Goal: Task Accomplishment & Management: Complete application form

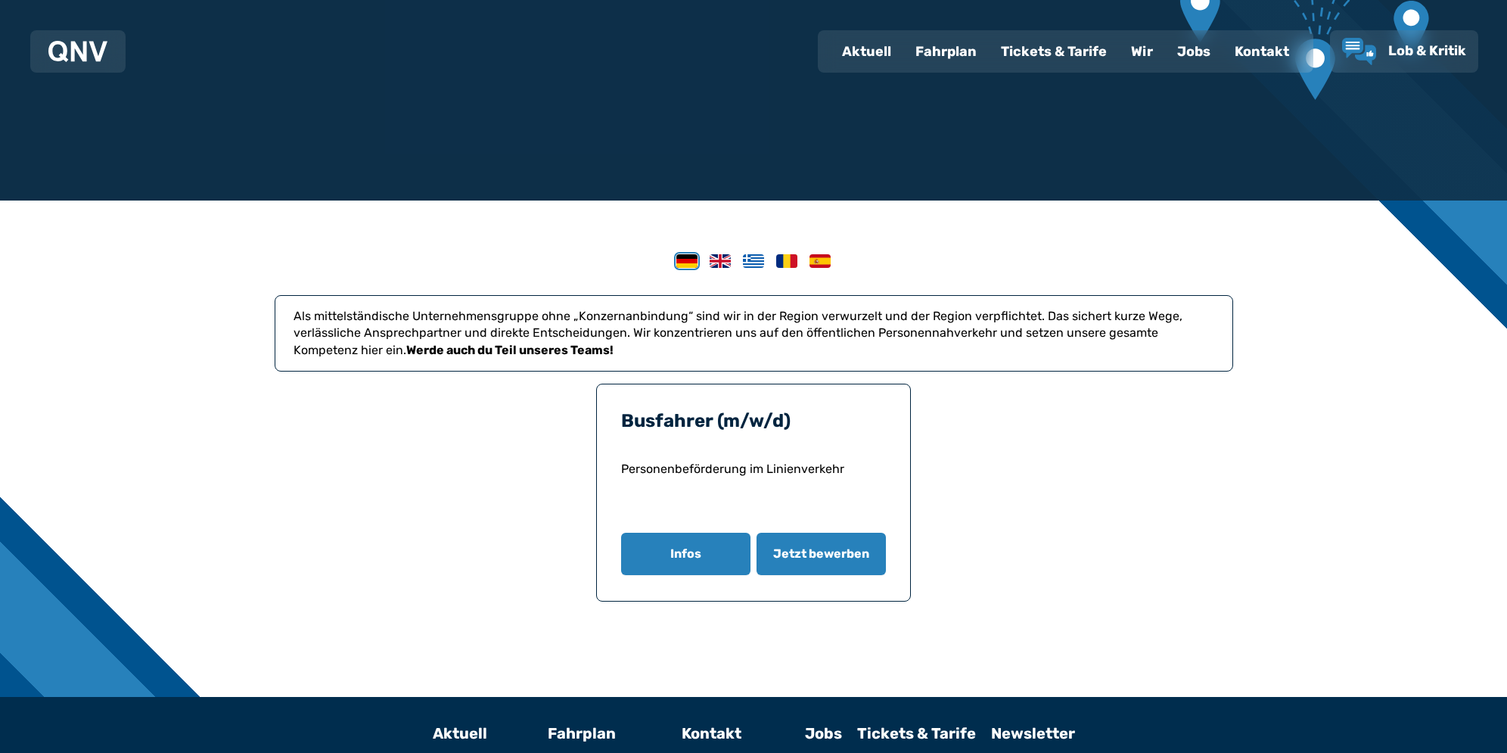
scroll to position [303, 0]
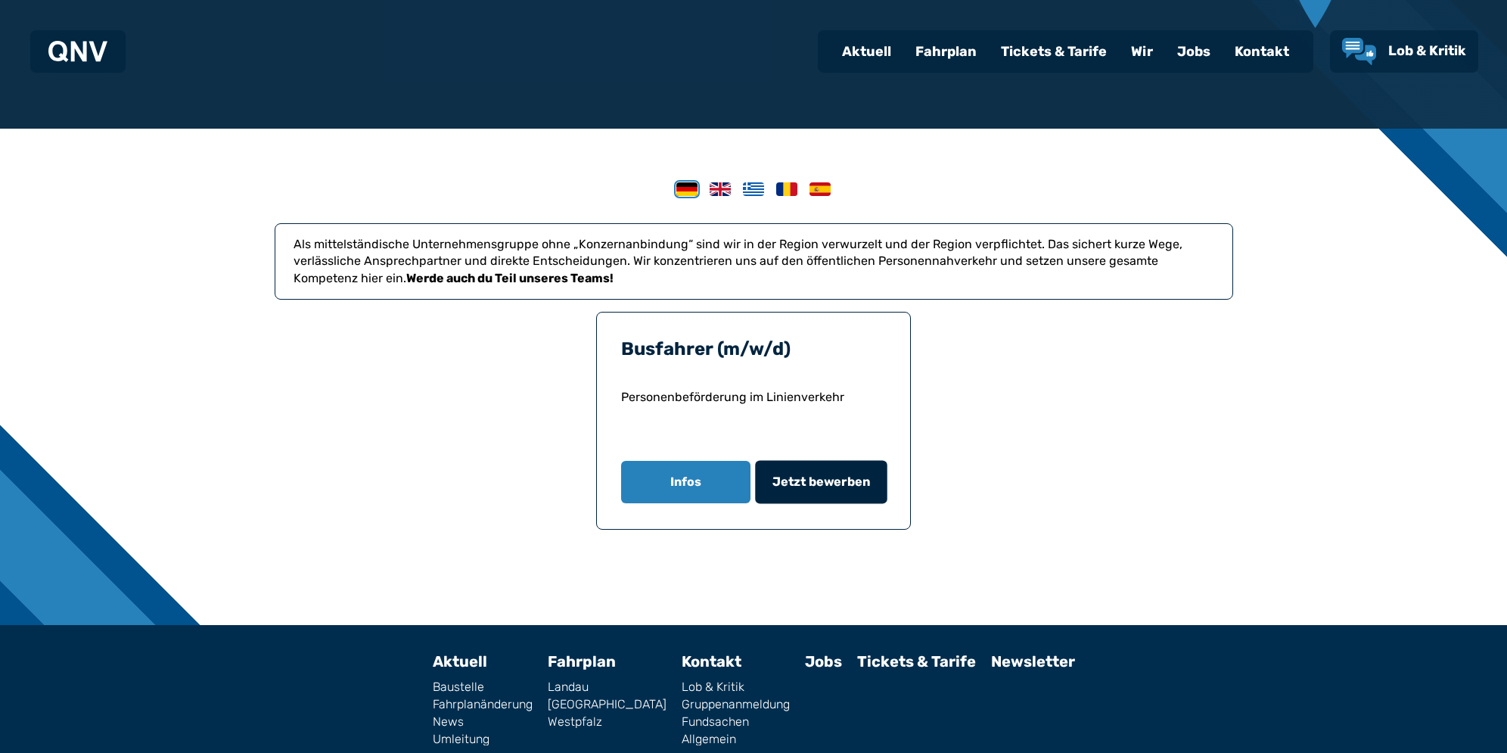
click at [853, 479] on span "Jetzt bewerben" at bounding box center [822, 482] width 98 height 18
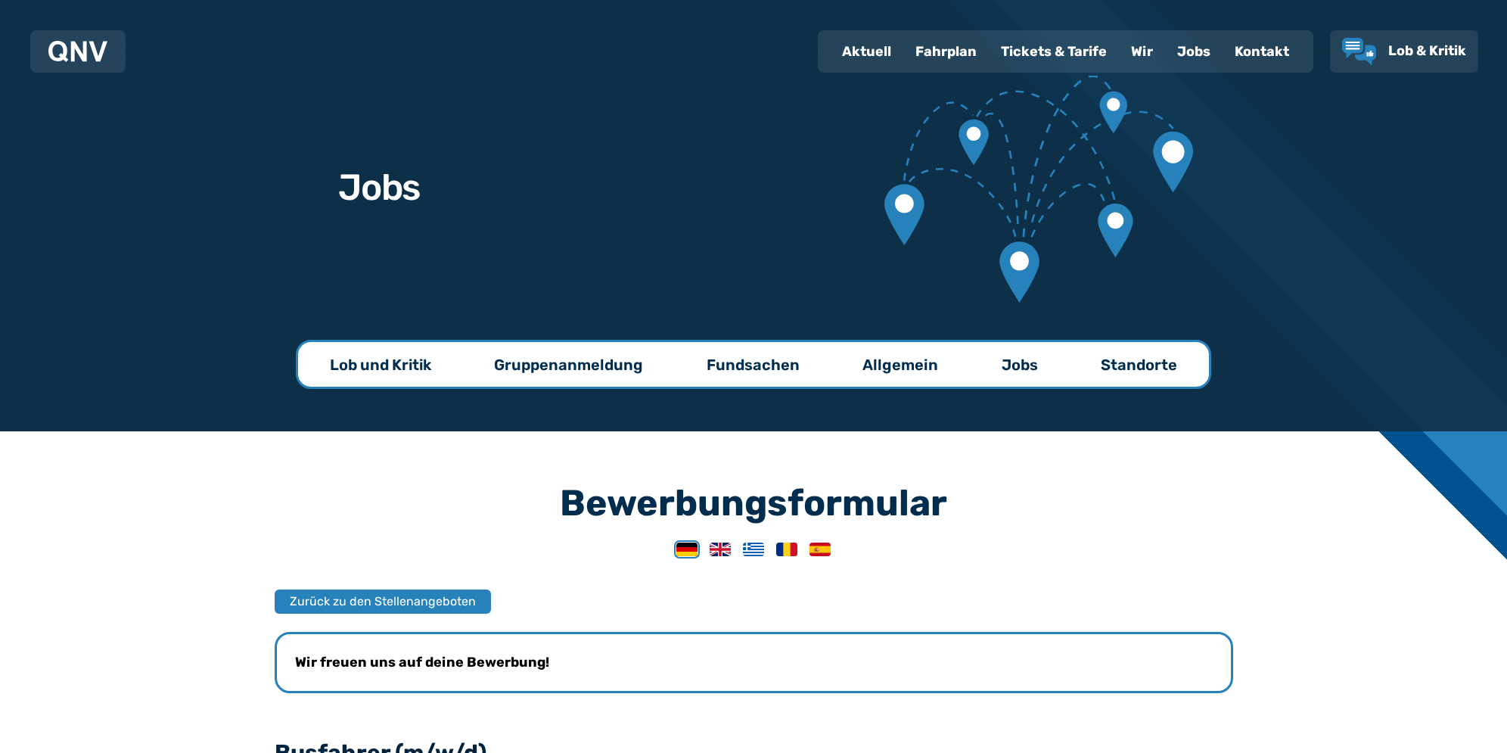
click at [1209, 59] on div "Jobs" at bounding box center [1194, 51] width 58 height 39
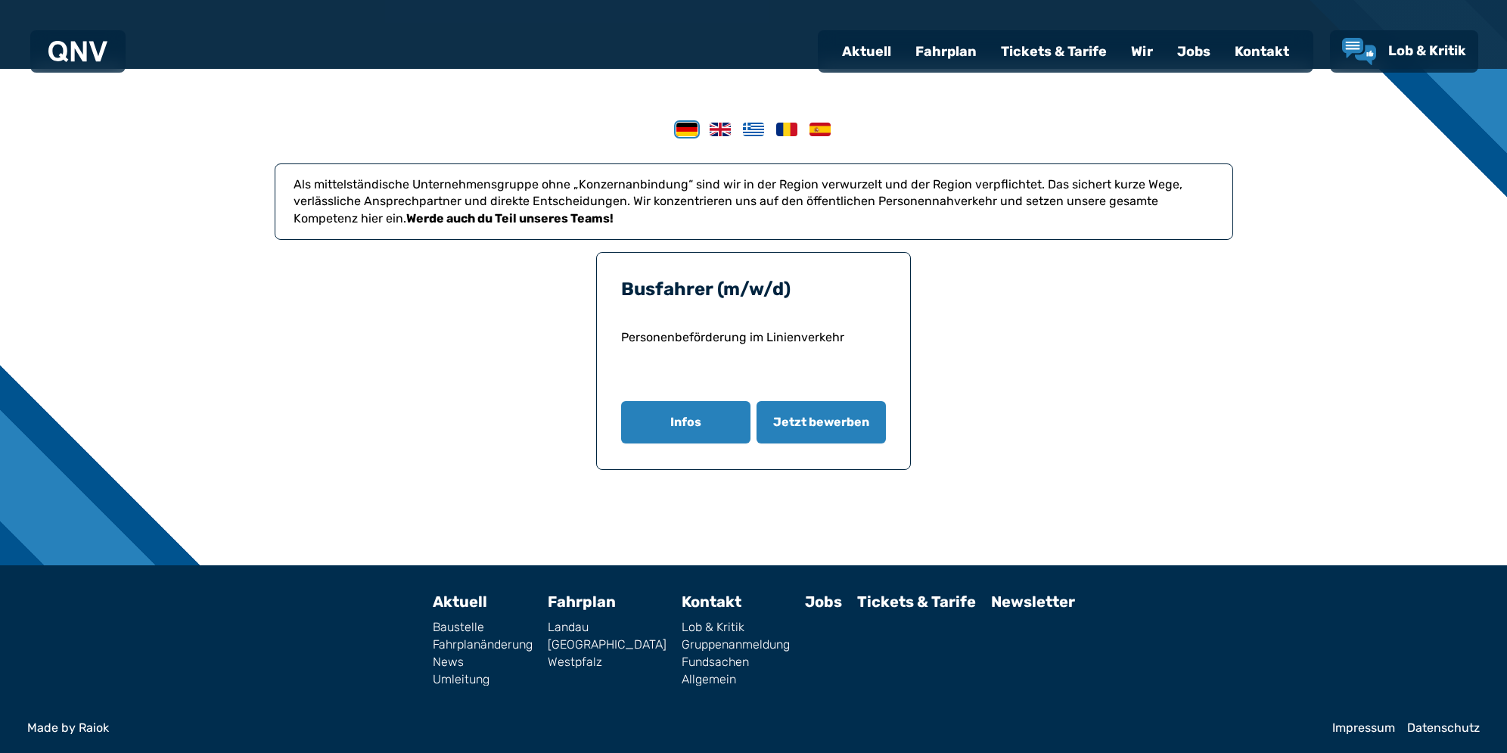
scroll to position [365, 0]
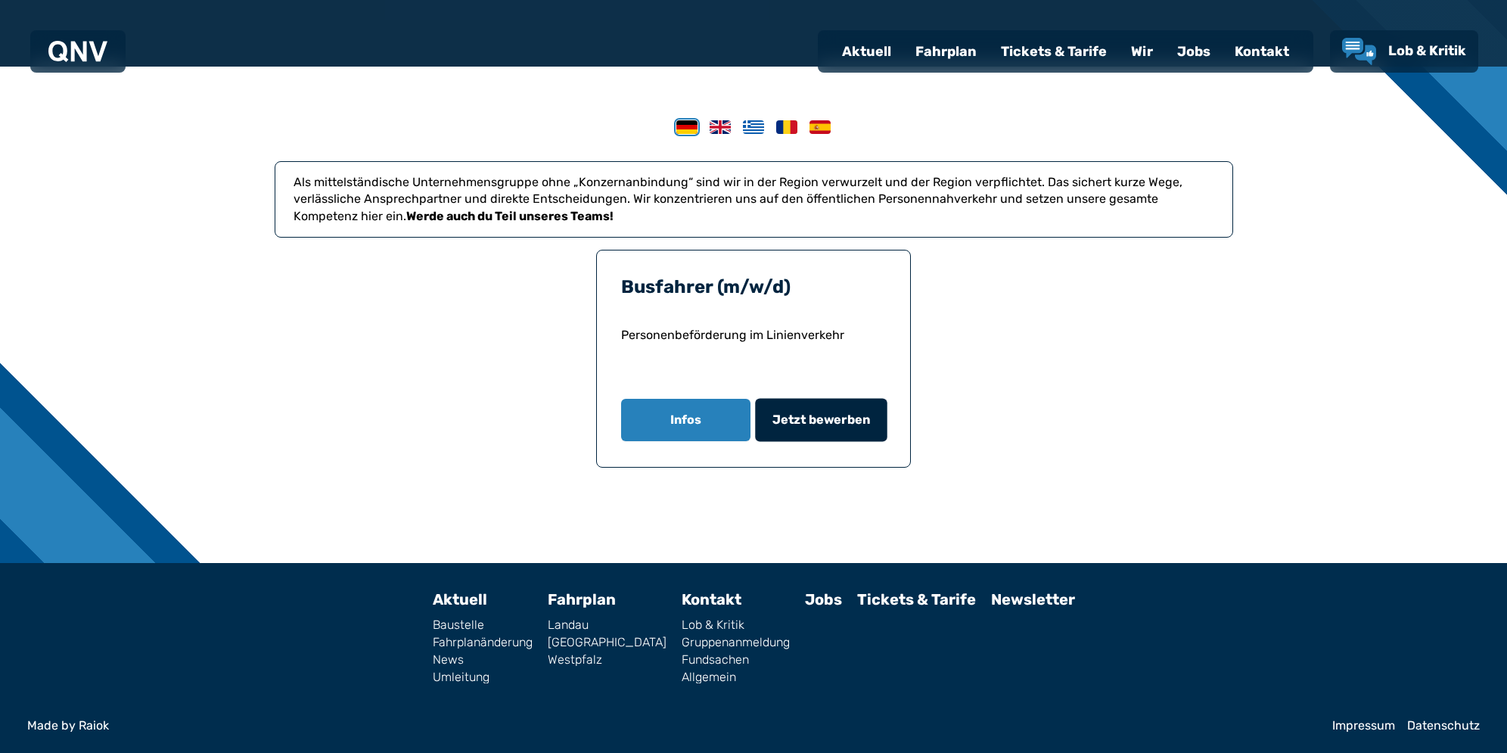
click at [845, 418] on span "Jetzt bewerben" at bounding box center [822, 420] width 98 height 18
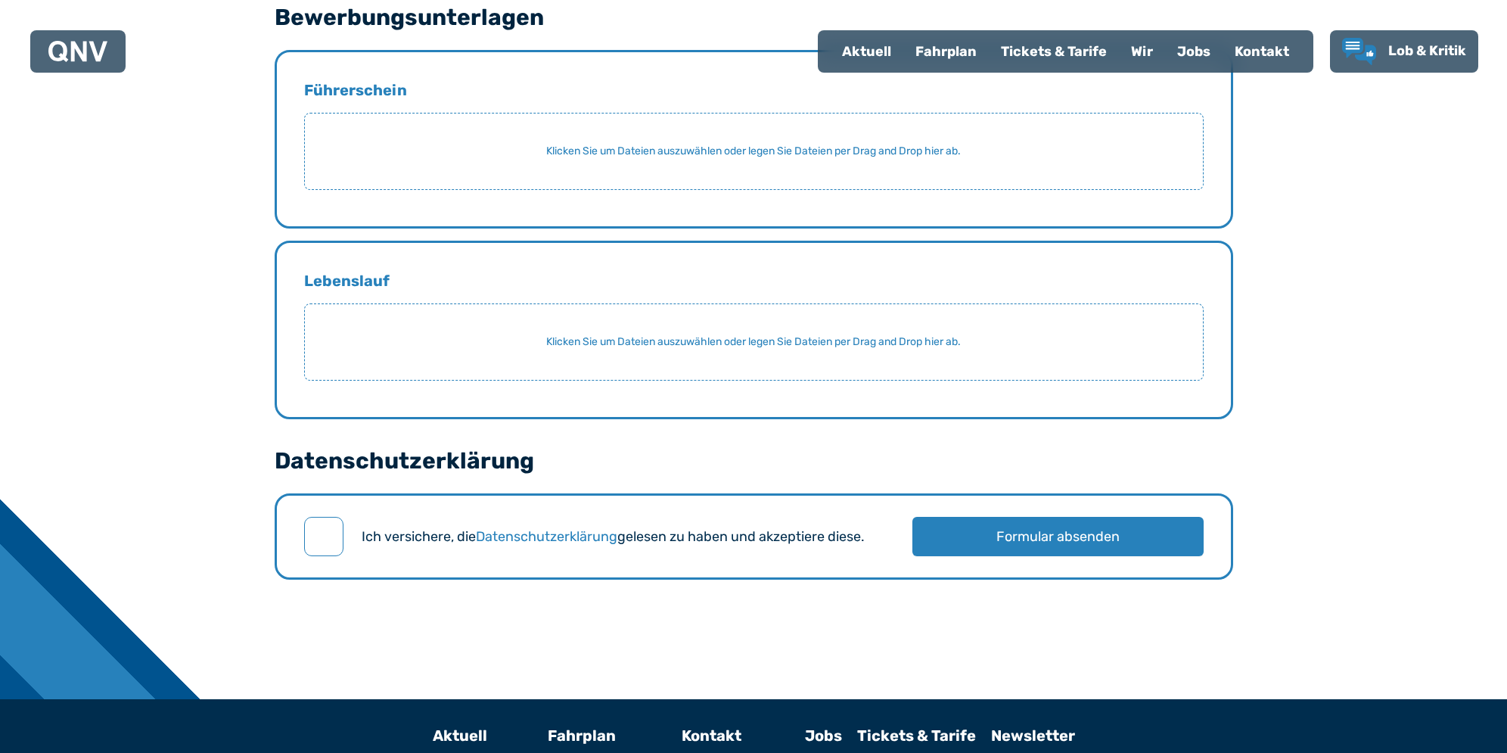
scroll to position [701, 0]
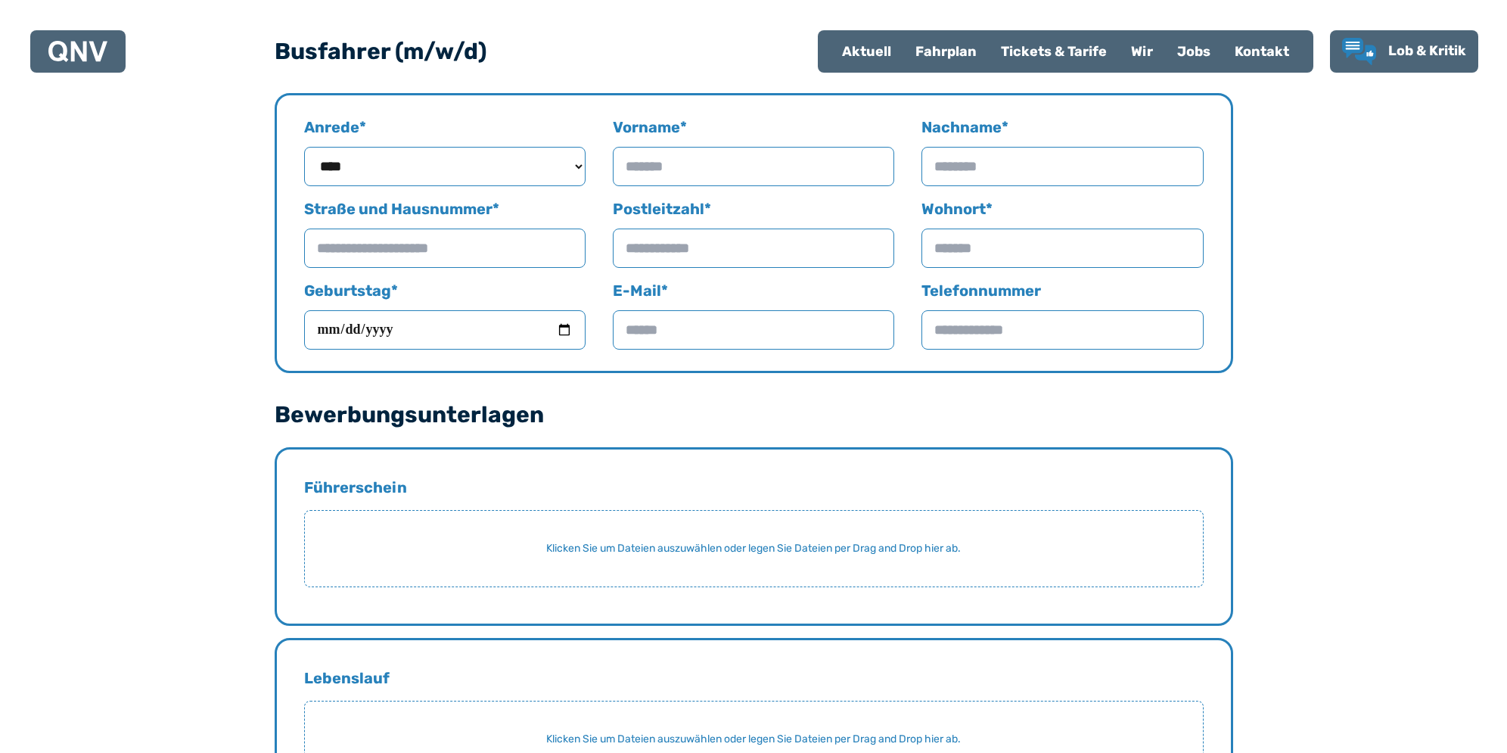
scroll to position [365, 0]
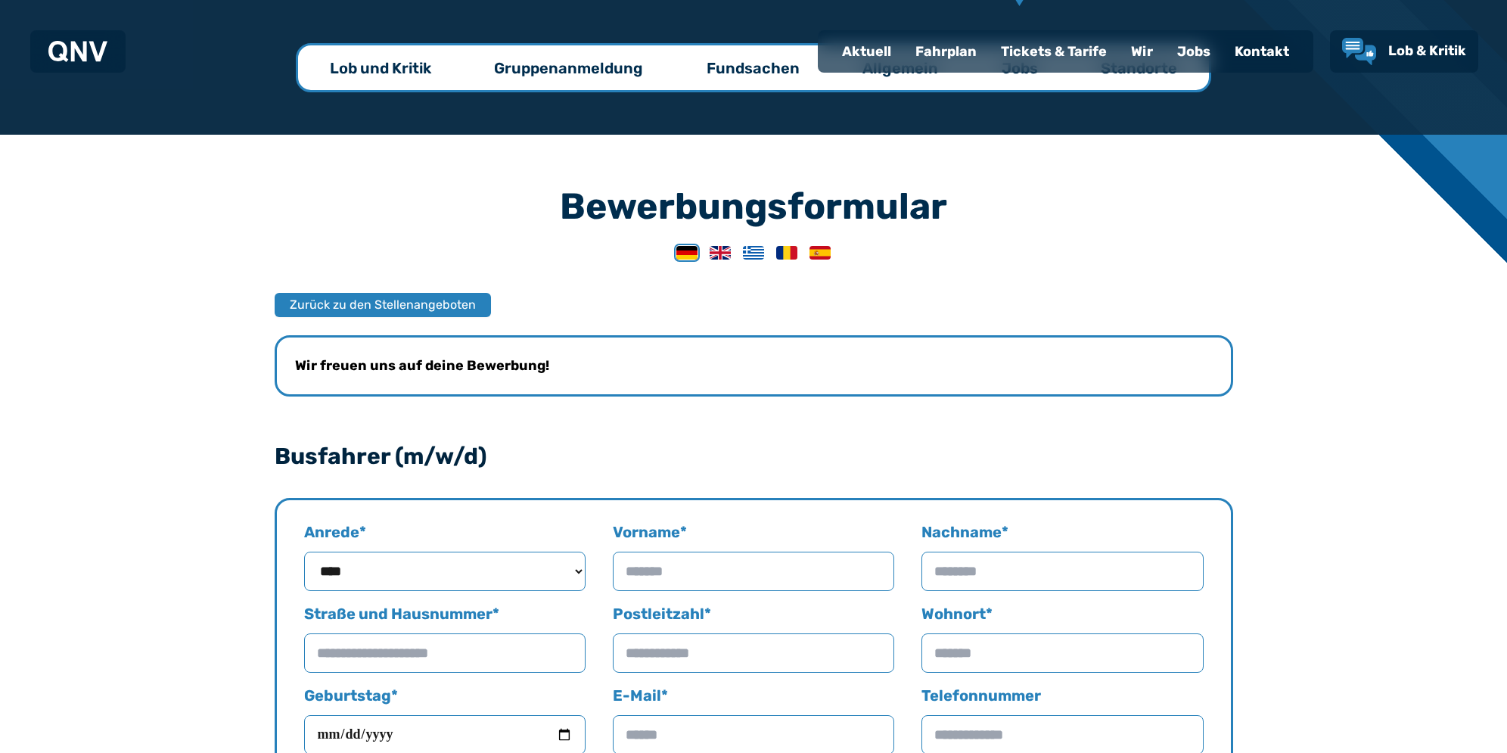
scroll to position [530, 0]
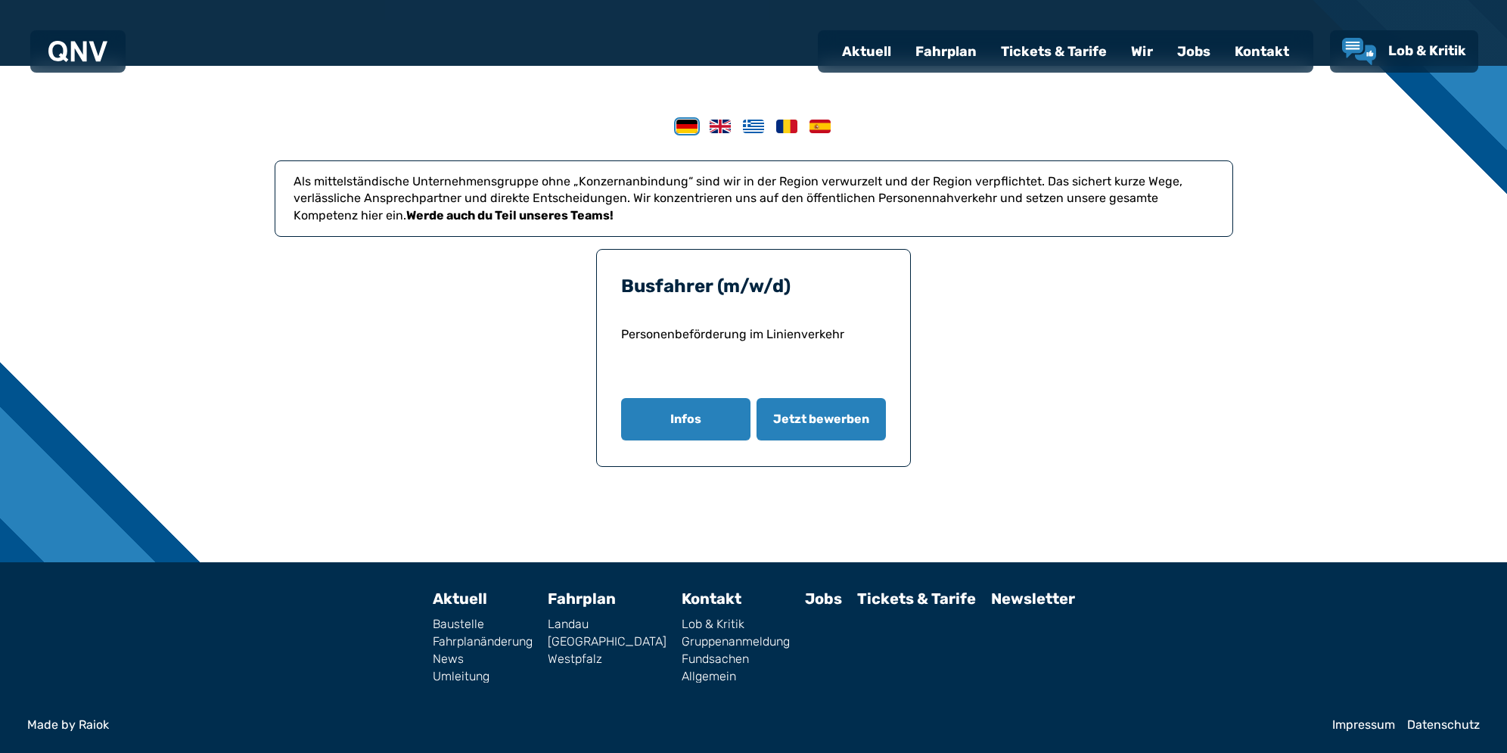
scroll to position [303, 0]
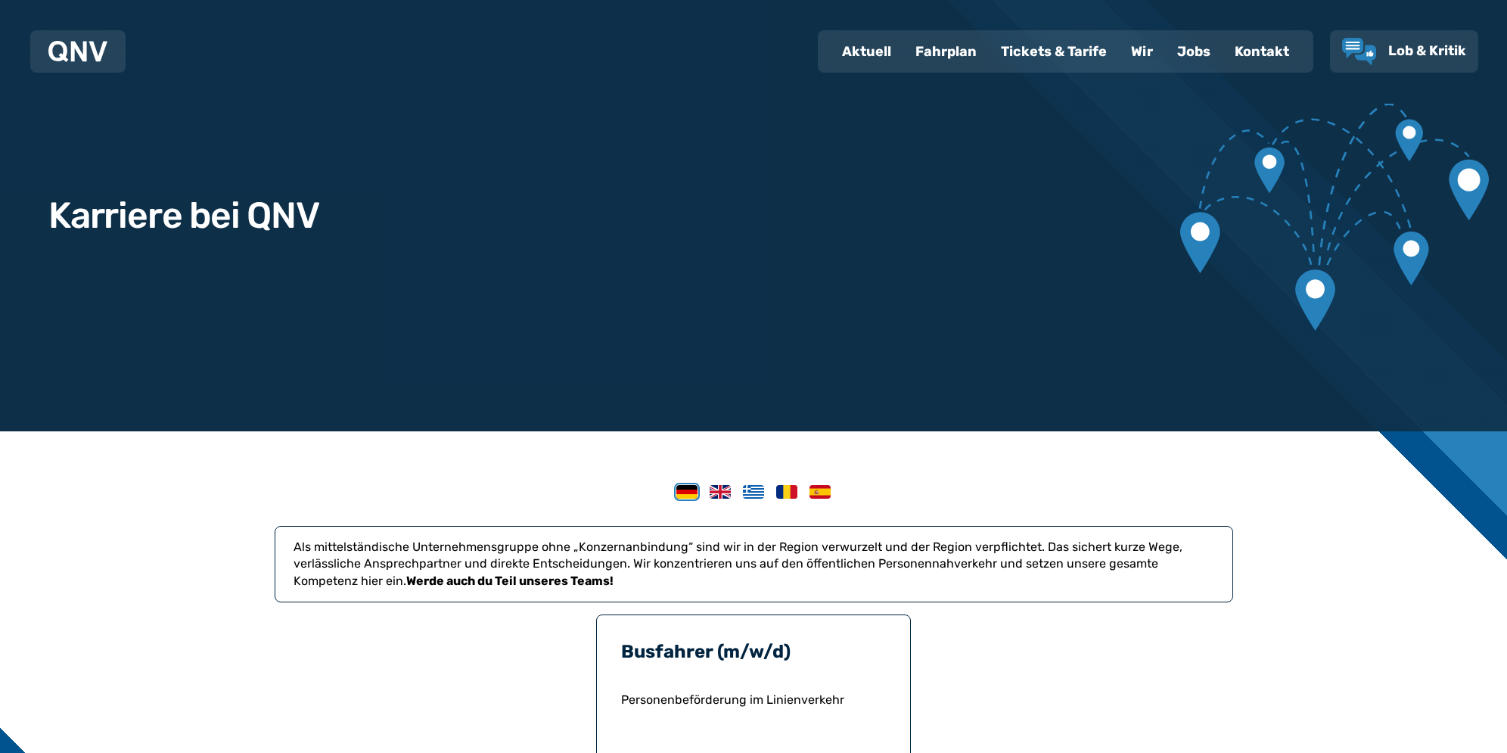
click at [1190, 53] on div "Jobs" at bounding box center [1194, 51] width 58 height 39
